Goal: Task Accomplishment & Management: Manage account settings

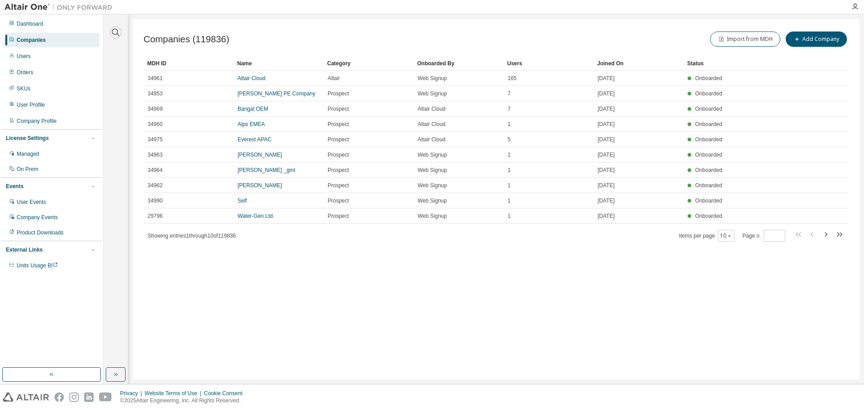
click at [113, 29] on icon "button" at bounding box center [116, 33] width 8 height 8
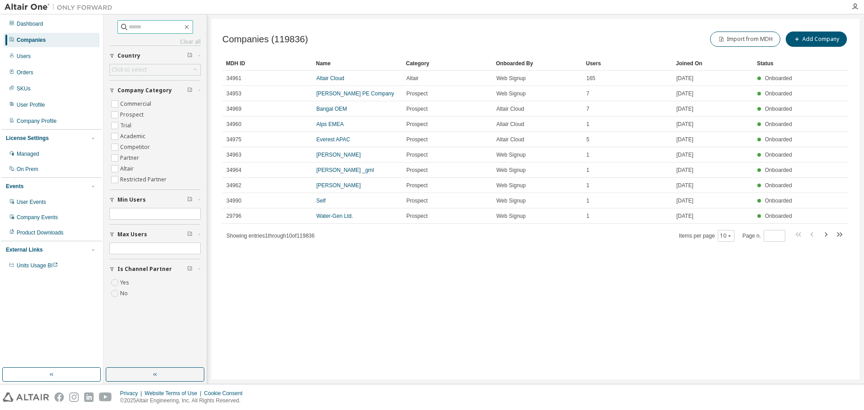
click at [155, 24] on input "text" at bounding box center [156, 27] width 54 height 9
type input "*******"
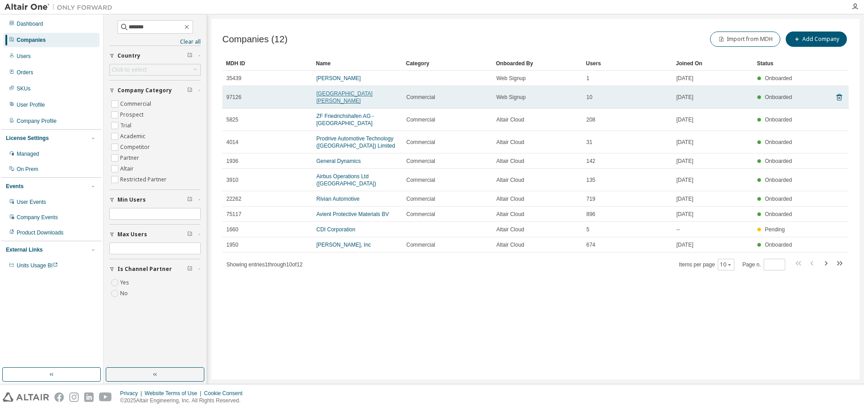
click at [334, 94] on link "[GEOGRAPHIC_DATA][PERSON_NAME]" at bounding box center [344, 97] width 56 height 14
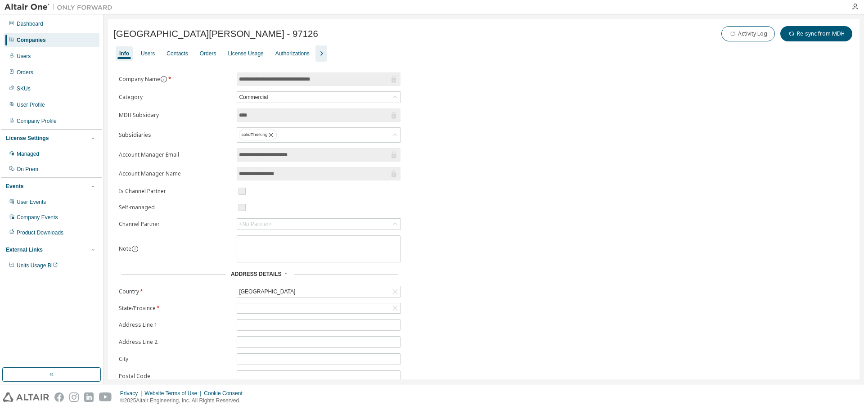
click at [42, 42] on div "Companies" at bounding box center [31, 39] width 29 height 7
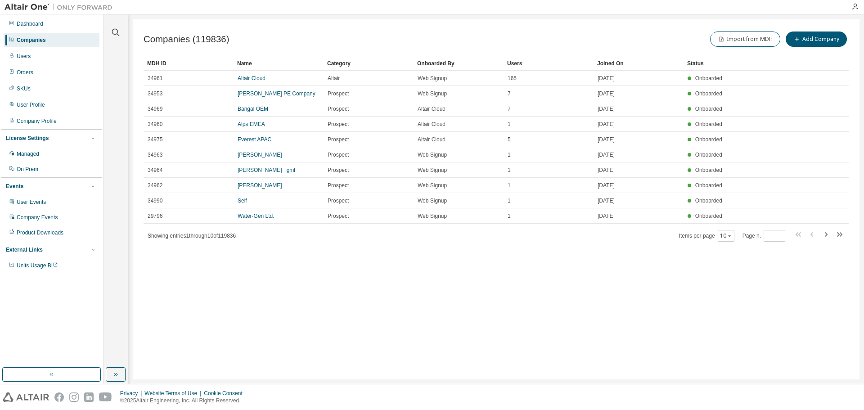
click at [122, 27] on div at bounding box center [116, 27] width 22 height 23
click at [118, 29] on icon "button" at bounding box center [115, 32] width 11 height 11
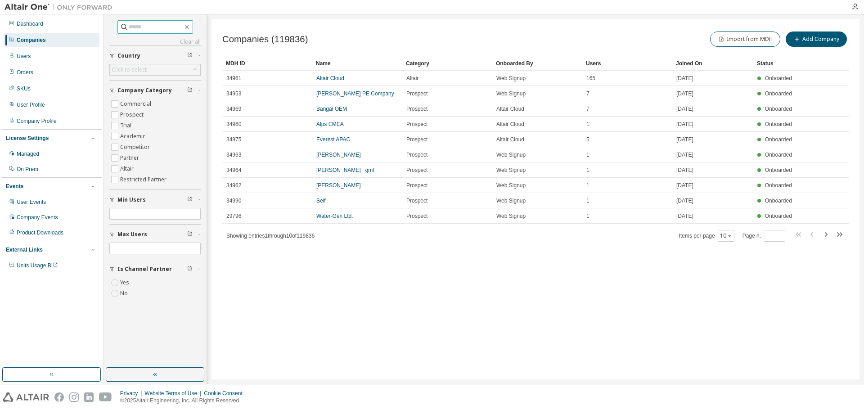
click at [143, 25] on input "text" at bounding box center [156, 27] width 54 height 9
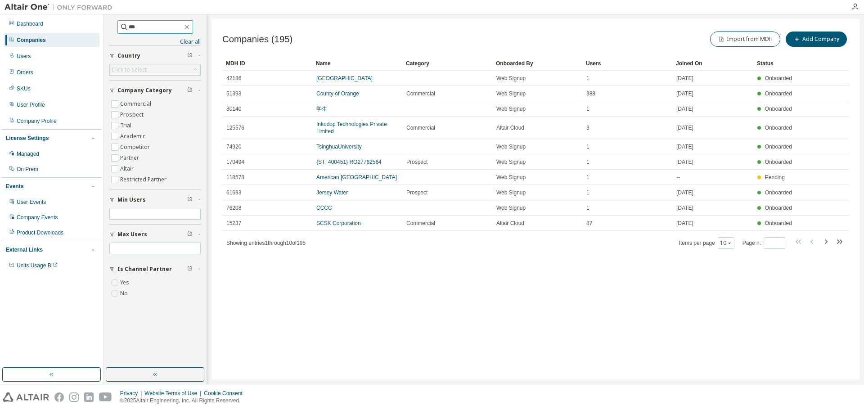
drag, startPoint x: 143, startPoint y: 25, endPoint x: 104, endPoint y: 26, distance: 39.6
click at [104, 26] on div "*** Clear all Is Channel Partner Yes No Max Users Min Users Company Category Co…" at bounding box center [156, 199] width 104 height 370
type input "****"
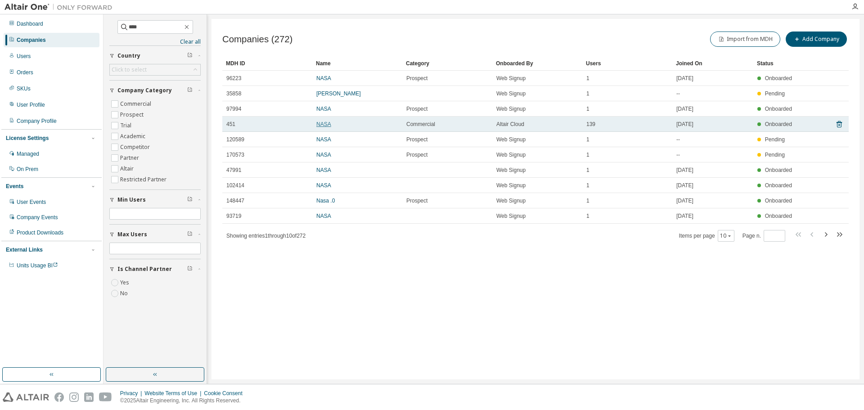
click at [329, 123] on link "NASA" at bounding box center [323, 124] width 15 height 6
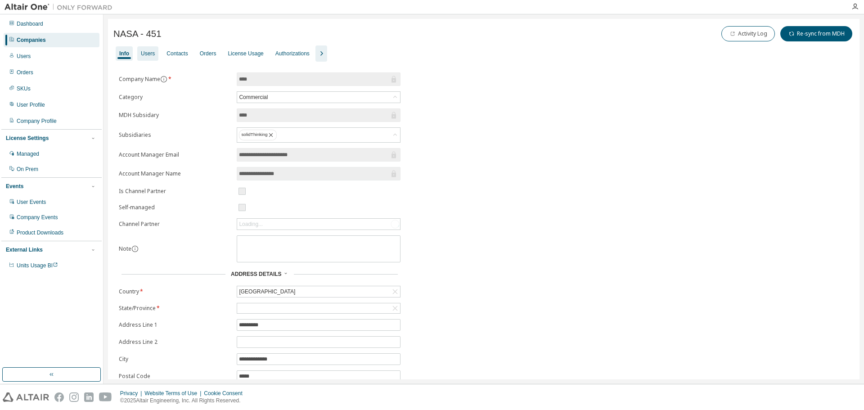
click at [149, 54] on div "Users" at bounding box center [148, 53] width 14 height 7
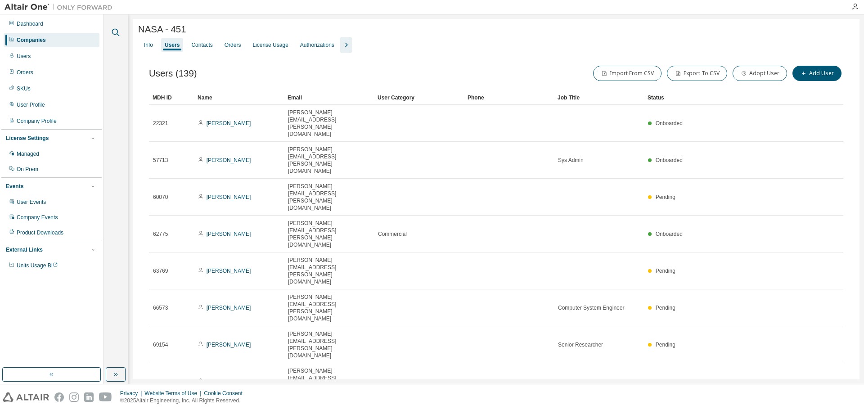
click at [117, 29] on icon "button" at bounding box center [115, 32] width 11 height 11
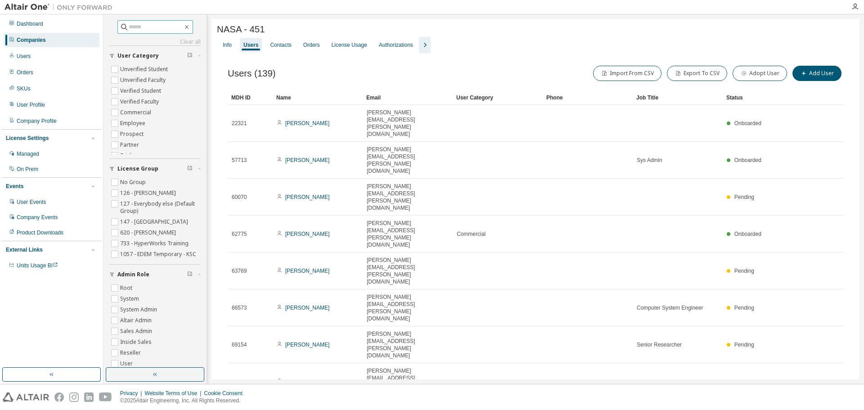
click at [152, 27] on input "text" at bounding box center [156, 27] width 54 height 9
type input "****"
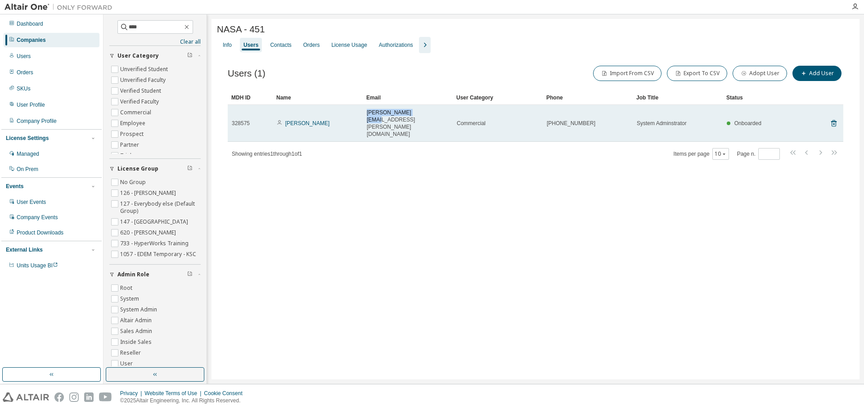
drag, startPoint x: 420, startPoint y: 115, endPoint x: 367, endPoint y: 116, distance: 53.6
click at [367, 116] on div "[PERSON_NAME][EMAIL_ADDRESS][PERSON_NAME][DOMAIN_NAME]" at bounding box center [408, 123] width 82 height 29
copy span "[PERSON_NAME][EMAIL_ADDRESS][PERSON_NAME][DOMAIN_NAME]"
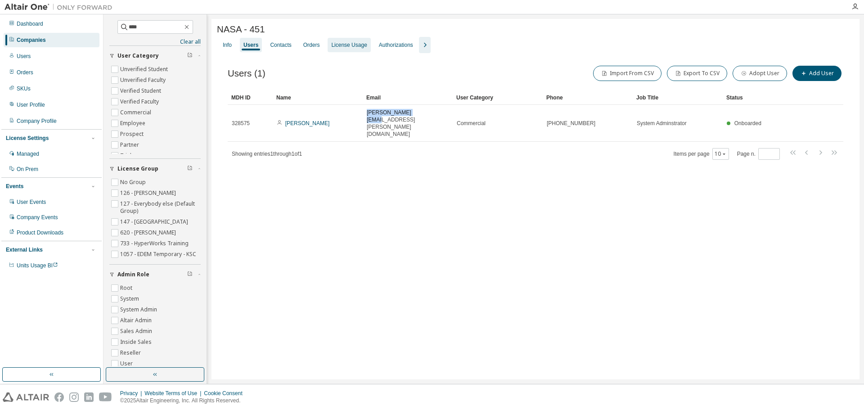
click at [348, 47] on div "License Usage" at bounding box center [349, 44] width 36 height 7
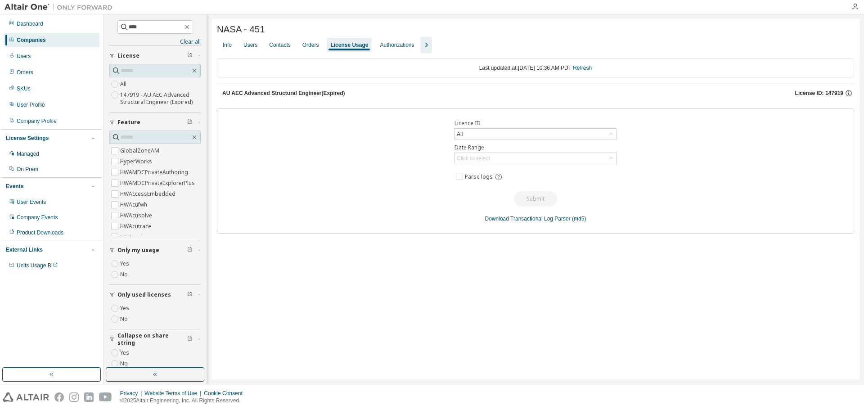
click at [824, 92] on span "License ID: 147919" at bounding box center [819, 93] width 48 height 7
click at [822, 95] on span "License ID: 147919" at bounding box center [819, 93] width 48 height 7
click at [848, 92] on icon "button" at bounding box center [849, 93] width 8 height 8
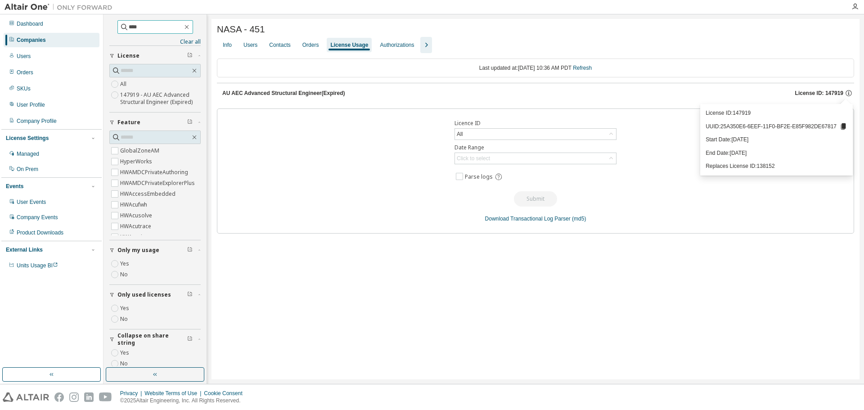
click at [142, 28] on input "****" at bounding box center [156, 27] width 54 height 9
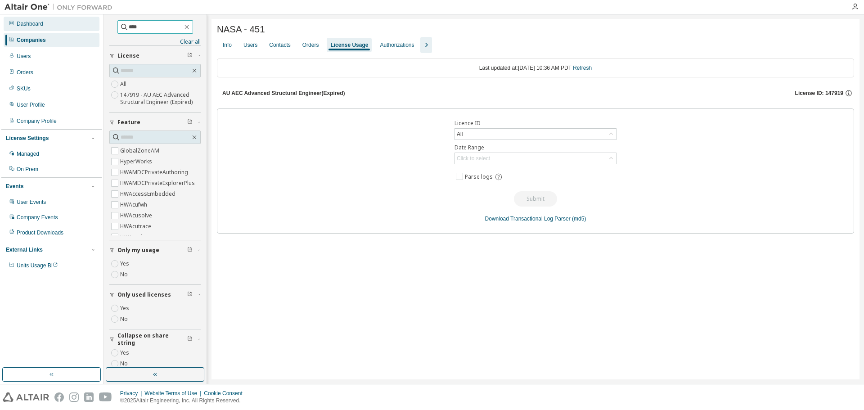
click at [77, 28] on div "Dashboard Companies Users Orders SKUs User Profile Company Profile License Sett…" at bounding box center [432, 199] width 864 height 370
click at [41, 42] on div "Companies" at bounding box center [31, 39] width 29 height 7
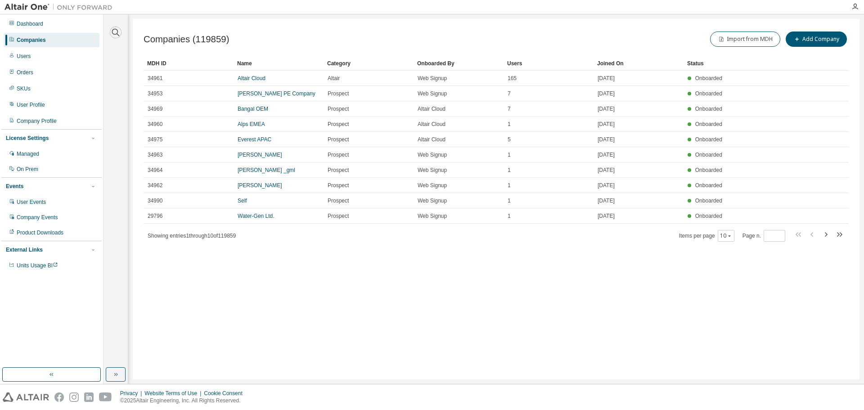
click at [116, 32] on icon "button" at bounding box center [115, 32] width 11 height 11
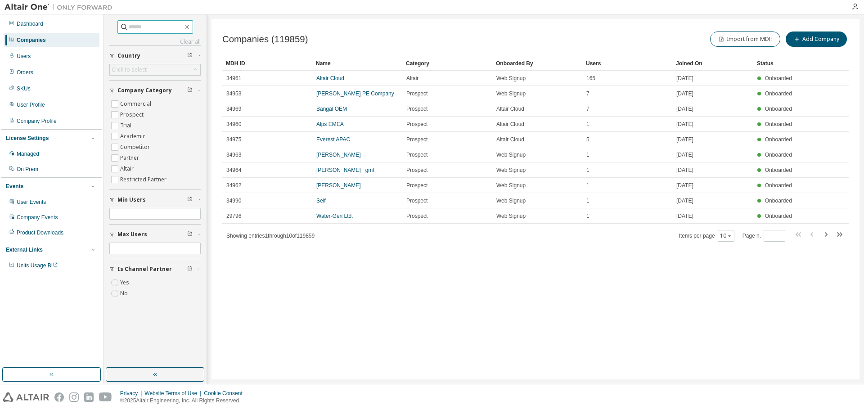
click at [140, 27] on input "text" at bounding box center [156, 27] width 54 height 9
type input "*******"
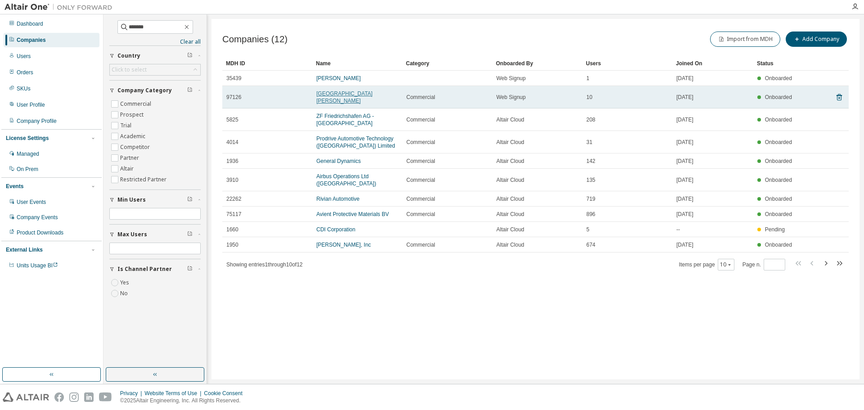
click at [341, 92] on link "[GEOGRAPHIC_DATA][PERSON_NAME]" at bounding box center [344, 97] width 56 height 14
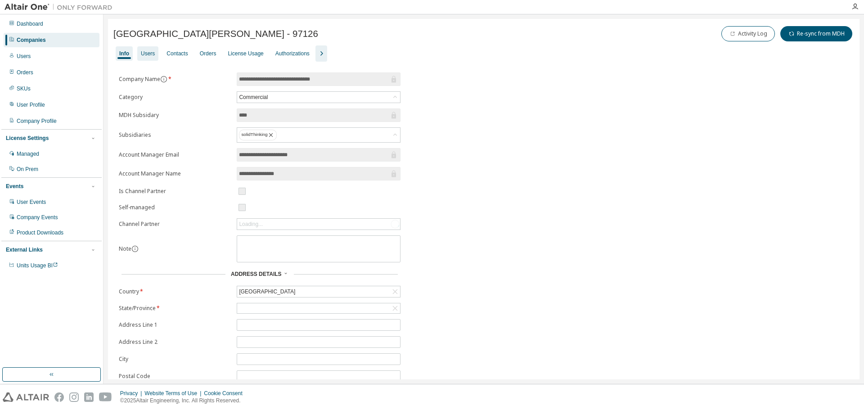
click at [149, 55] on div "Users" at bounding box center [148, 53] width 14 height 7
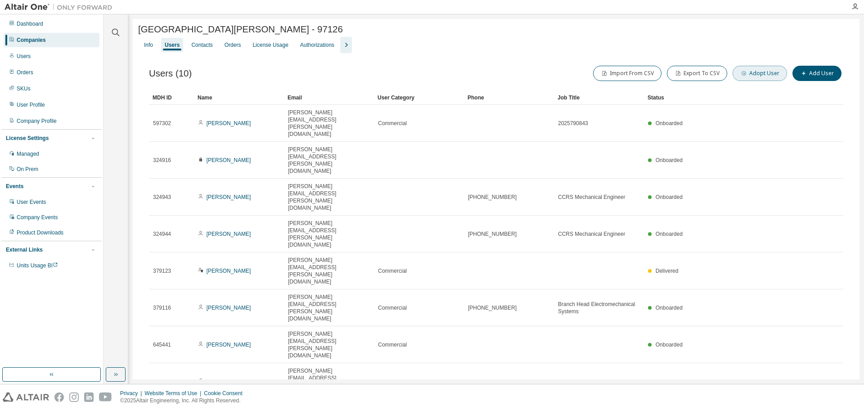
click at [764, 75] on button "Adopt User" at bounding box center [760, 73] width 54 height 15
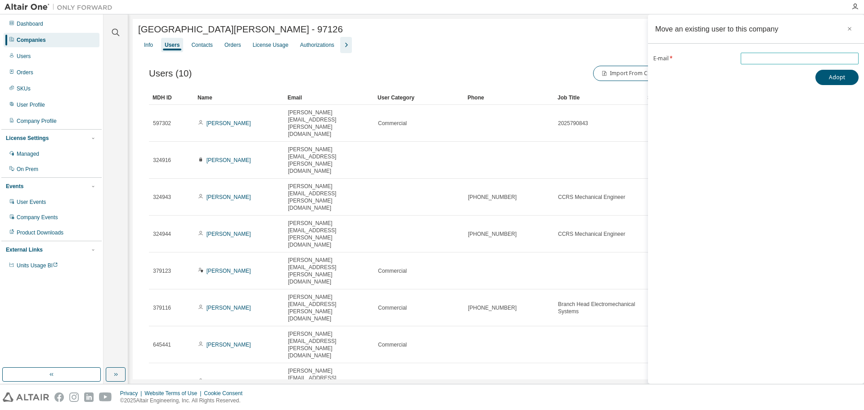
click at [762, 56] on input "email" at bounding box center [799, 58] width 113 height 7
paste input "**********"
type input "**********"
click at [830, 74] on button "Adopt" at bounding box center [837, 77] width 43 height 15
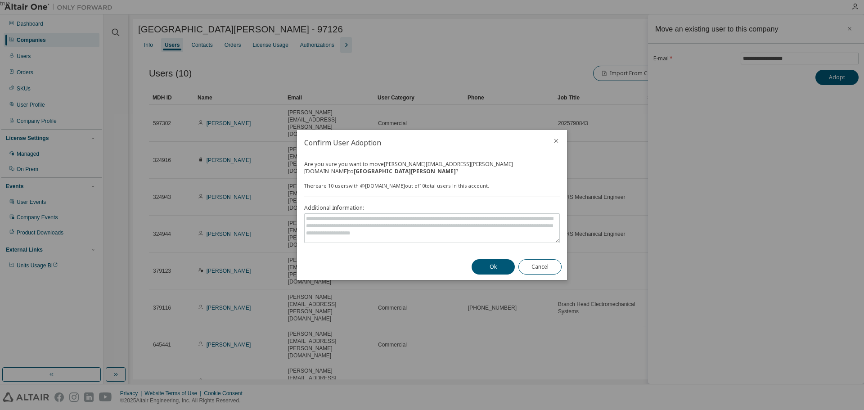
click at [490, 266] on button "Ok" at bounding box center [493, 266] width 43 height 15
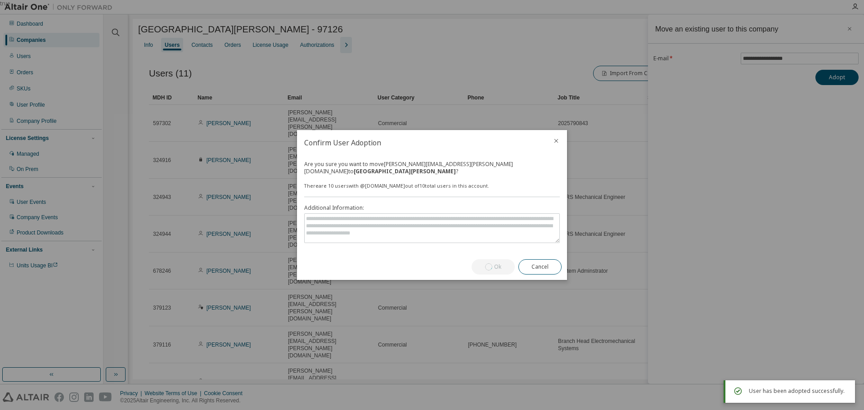
click at [450, 145] on h2 "Confirm User Adoption" at bounding box center [421, 142] width 248 height 25
click at [557, 143] on icon "close" at bounding box center [556, 140] width 7 height 7
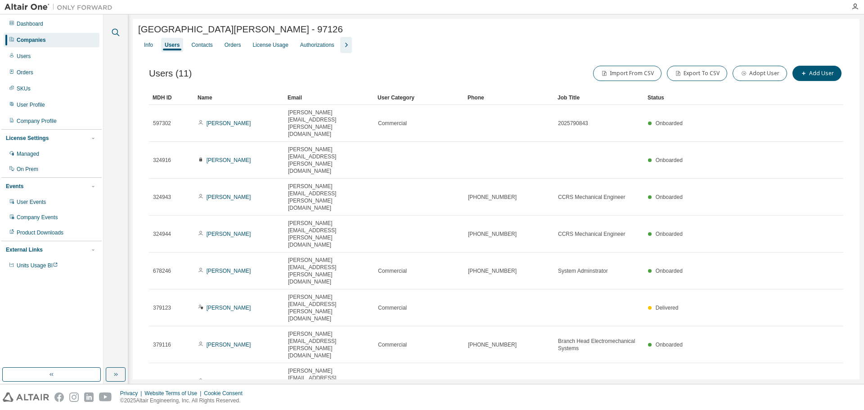
click at [113, 28] on icon "button" at bounding box center [115, 32] width 11 height 11
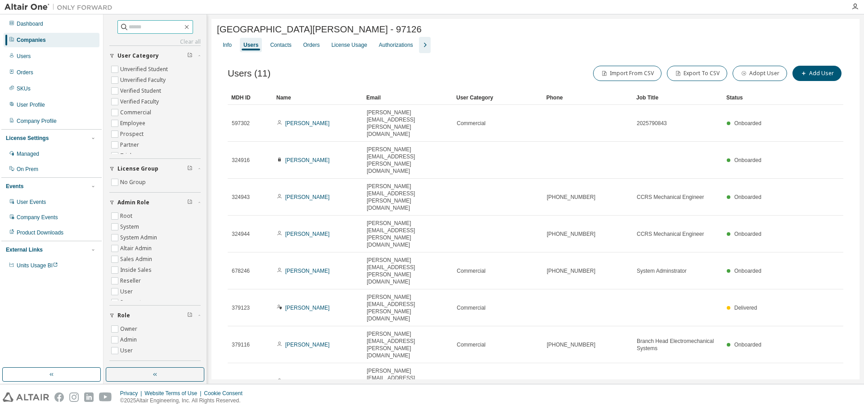
click at [163, 30] on input "text" at bounding box center [156, 27] width 54 height 9
paste input "**********"
type input "**********"
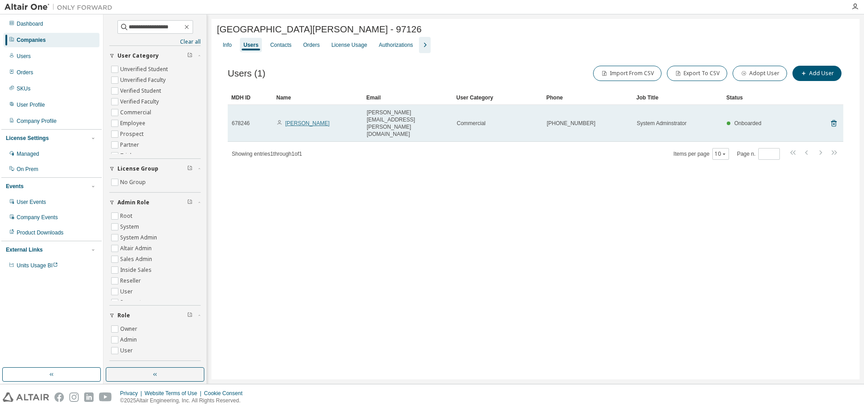
click at [294, 120] on link "[PERSON_NAME]" at bounding box center [307, 123] width 45 height 6
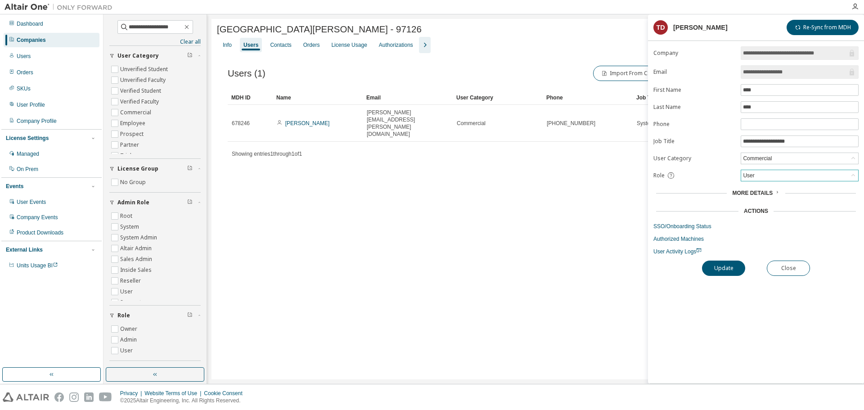
click at [783, 172] on div "User" at bounding box center [799, 175] width 117 height 11
click at [781, 185] on li "Admin" at bounding box center [799, 187] width 115 height 12
click at [729, 264] on button "Update" at bounding box center [723, 268] width 43 height 15
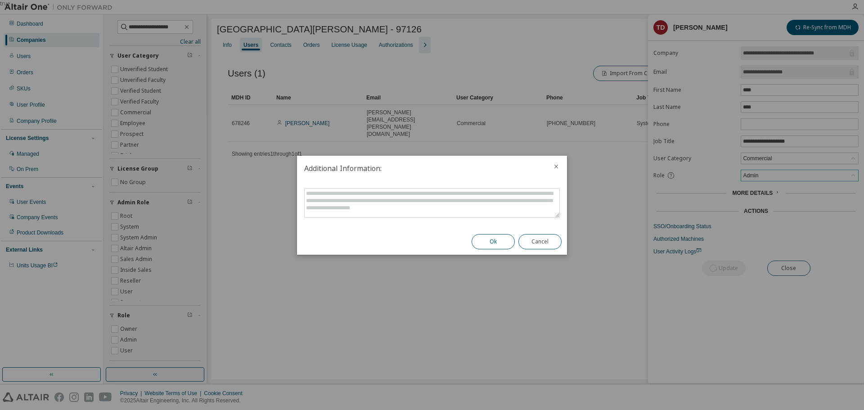
click at [494, 241] on button "Ok" at bounding box center [493, 241] width 43 height 15
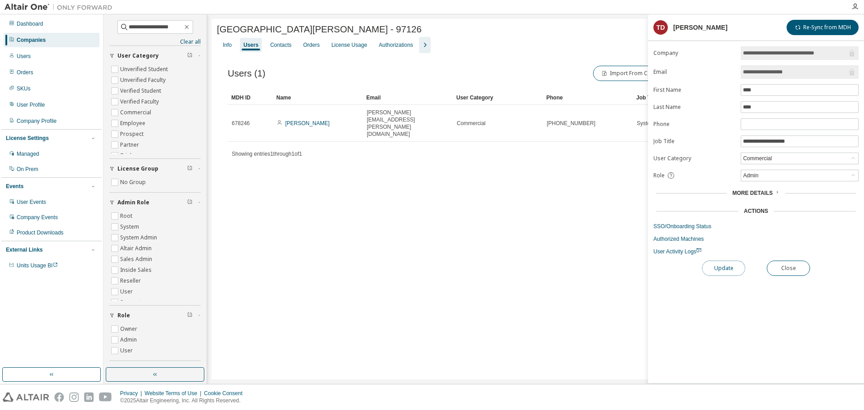
click at [724, 264] on button "Update" at bounding box center [723, 268] width 43 height 15
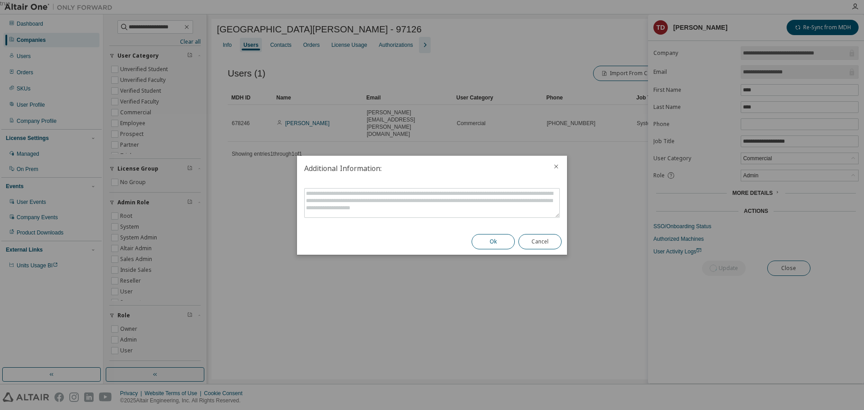
click at [492, 242] on button "Ok" at bounding box center [493, 241] width 43 height 15
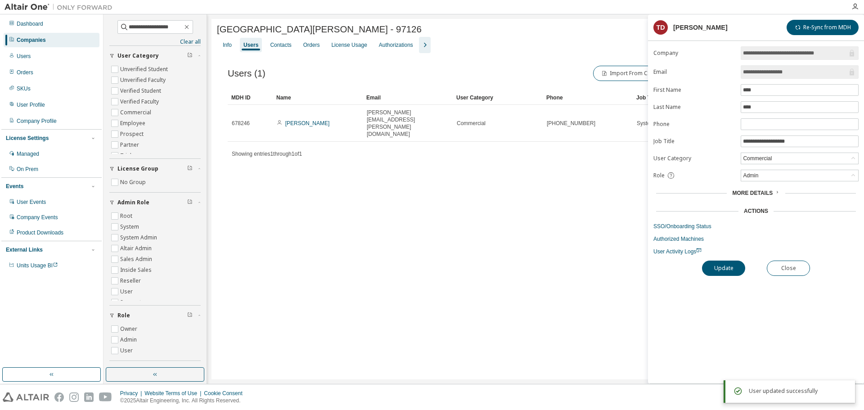
click at [489, 227] on div "[GEOGRAPHIC_DATA][PERSON_NAME] - 97126 Clear Load Save Save As Field Operator V…" at bounding box center [536, 199] width 648 height 361
drag, startPoint x: 361, startPoint y: 197, endPoint x: 729, endPoint y: 59, distance: 392.7
click at [363, 197] on div "[GEOGRAPHIC_DATA][PERSON_NAME] - 97126 Clear Load Save Save As Field Operator V…" at bounding box center [536, 199] width 648 height 361
click at [784, 263] on button "Close" at bounding box center [788, 268] width 43 height 15
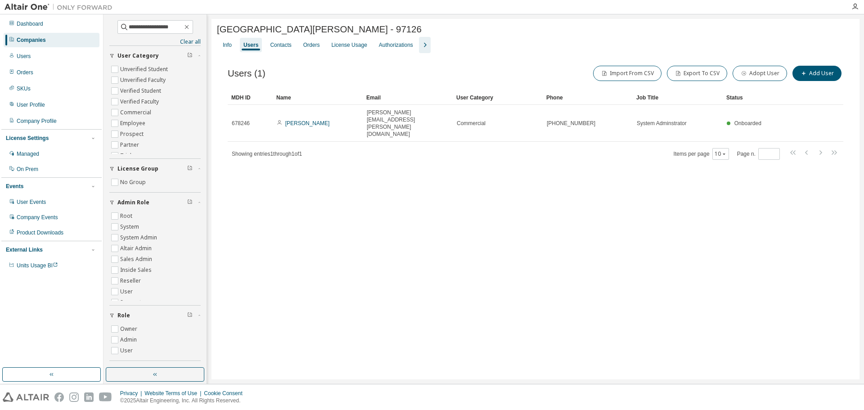
click at [329, 163] on div "Users (1) Import From CSV Export To CSV Adopt User Add User Clear Load Save Sav…" at bounding box center [535, 118] width 637 height 131
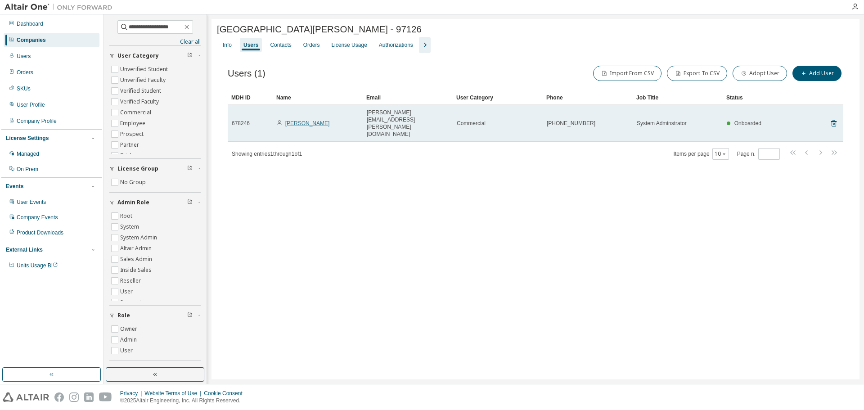
click at [290, 120] on link "[PERSON_NAME]" at bounding box center [307, 123] width 45 height 6
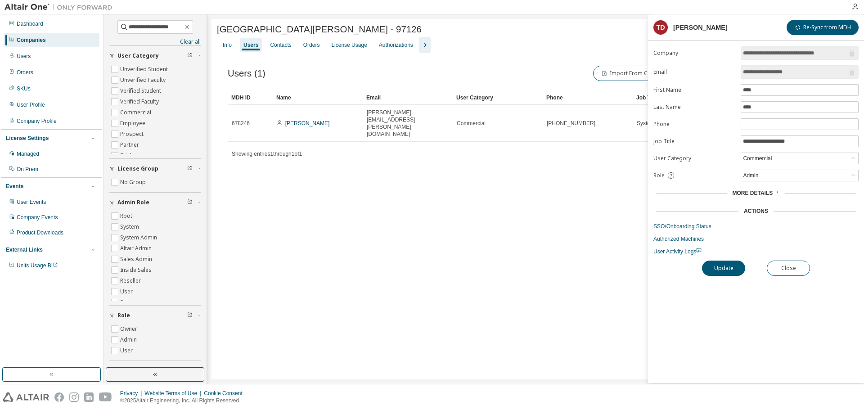
click at [437, 176] on div "[GEOGRAPHIC_DATA][PERSON_NAME] - 97126 Clear Load Save Save As Field Operator V…" at bounding box center [536, 199] width 648 height 361
click at [223, 45] on div "Info" at bounding box center [227, 44] width 9 height 7
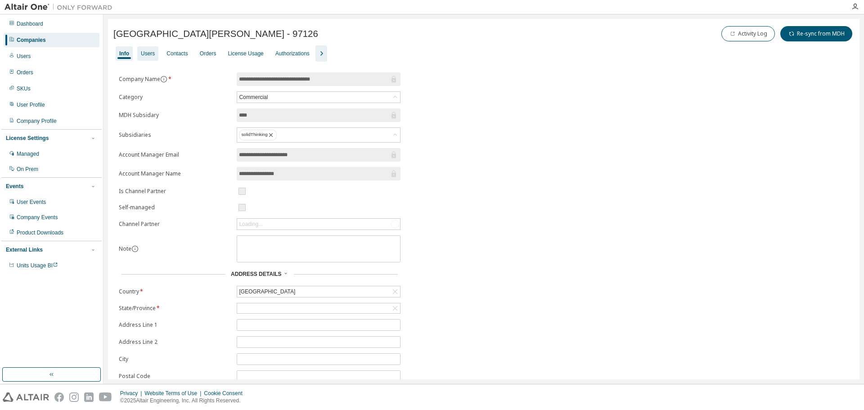
click at [142, 51] on div "Users" at bounding box center [148, 53] width 14 height 7
